Goal: Transaction & Acquisition: Purchase product/service

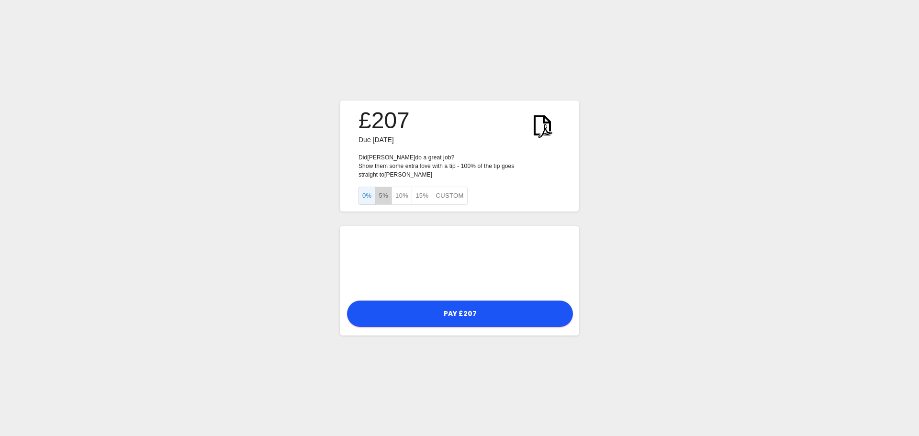
click at [382, 195] on button "5%" at bounding box center [383, 196] width 17 height 19
click at [540, 132] on img at bounding box center [542, 125] width 36 height 36
click at [368, 191] on button "0%" at bounding box center [367, 196] width 17 height 19
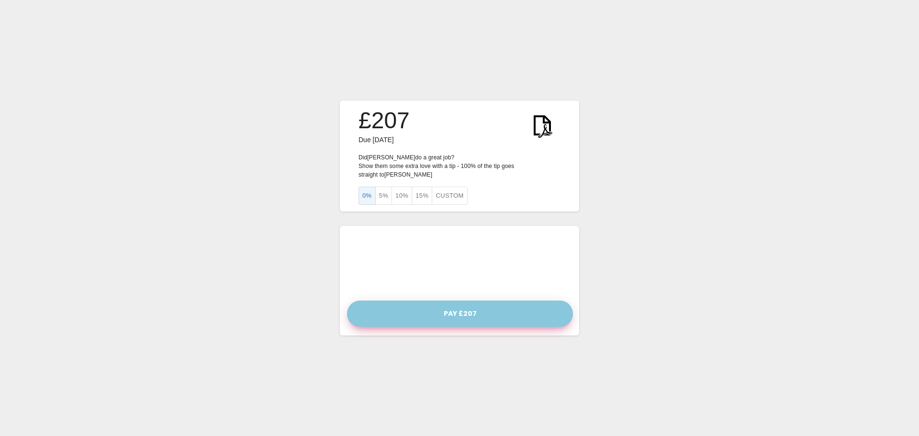
click at [465, 313] on button "Pay £207" at bounding box center [460, 314] width 226 height 26
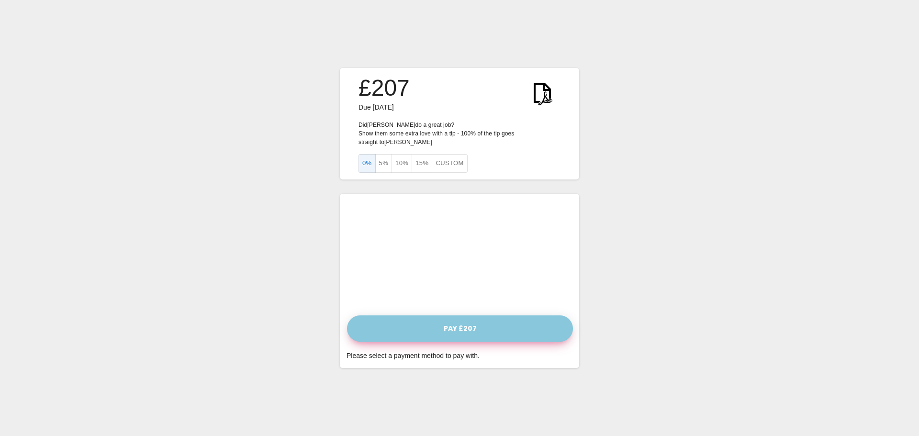
click at [502, 320] on button "Pay £207" at bounding box center [460, 329] width 226 height 26
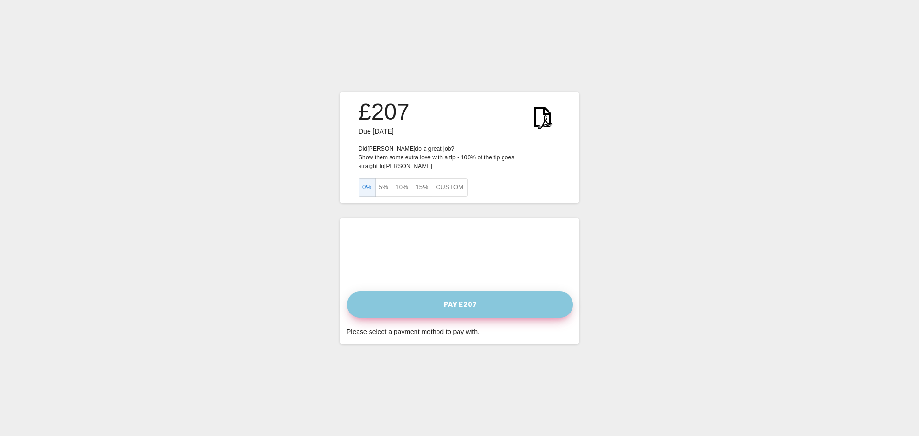
click at [453, 292] on button "Pay £207" at bounding box center [460, 305] width 226 height 26
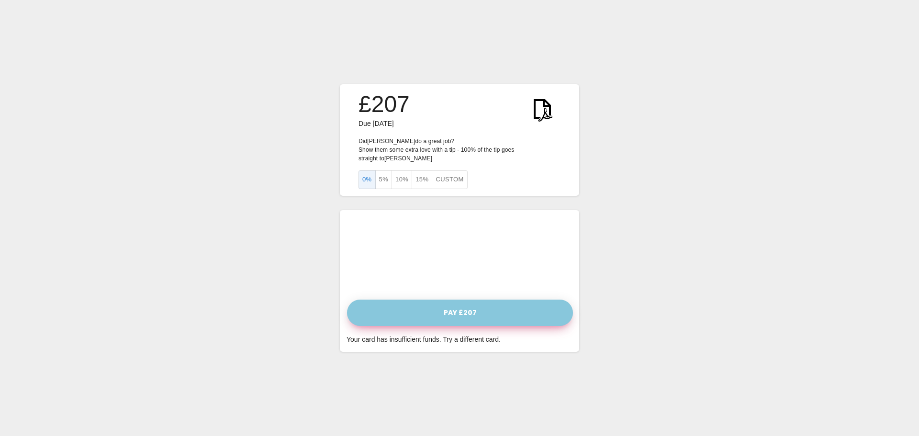
click at [454, 308] on button "Pay £207" at bounding box center [460, 313] width 226 height 26
